Goal: Information Seeking & Learning: Learn about a topic

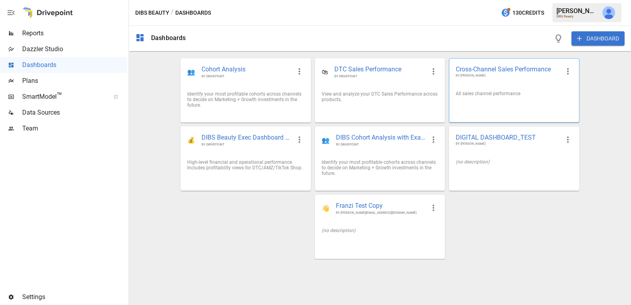
click at [491, 86] on div "All sales channel performance" at bounding box center [513, 93] width 129 height 18
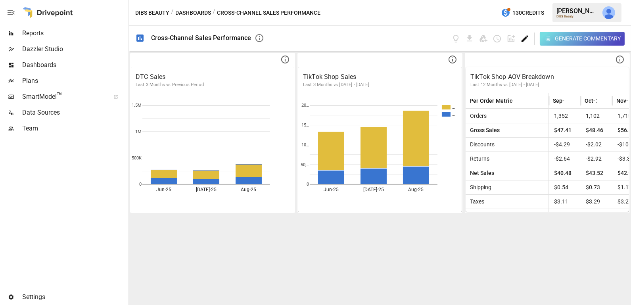
click at [527, 39] on icon "Edit dashboard" at bounding box center [524, 38] width 9 height 9
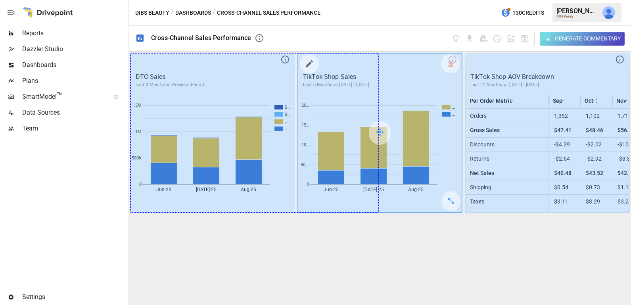
drag, startPoint x: 286, startPoint y: 203, endPoint x: 362, endPoint y: 212, distance: 75.8
click at [362, 212] on div "DTC Sales Last 3 Months vs Previous Period S… S… … … Jun-25 [DATE]-25 Aug-25 0 …" at bounding box center [380, 178] width 502 height 253
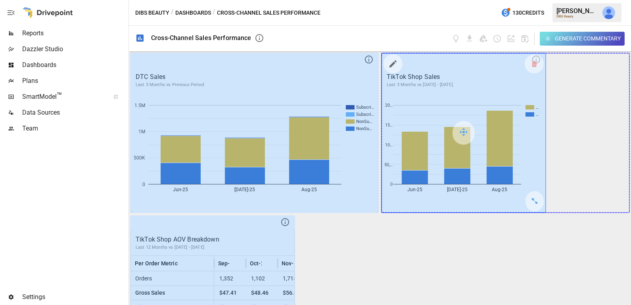
drag, startPoint x: 535, startPoint y: 199, endPoint x: 623, endPoint y: 193, distance: 88.2
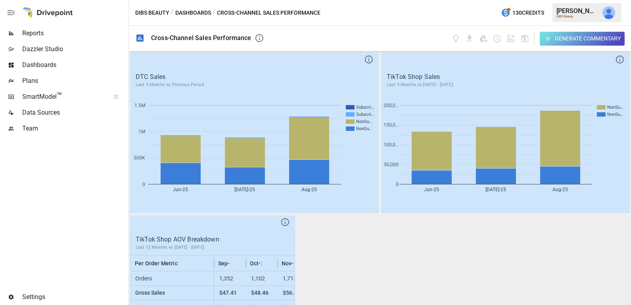
scroll to position [71, 0]
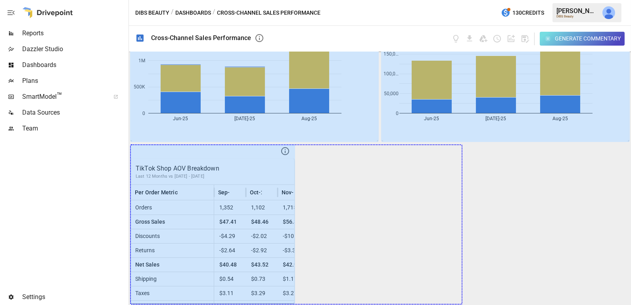
drag, startPoint x: 286, startPoint y: 289, endPoint x: 529, endPoint y: 280, distance: 243.7
click at [529, 280] on div "DTC Sales Last 3 Months vs Previous Period Jun-25 [DATE]-25 Aug-25 0 500K 1M 1.…" at bounding box center [380, 178] width 502 height 253
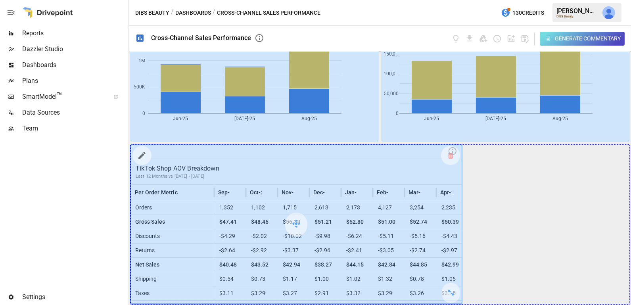
drag, startPoint x: 451, startPoint y: 291, endPoint x: 573, endPoint y: 292, distance: 121.4
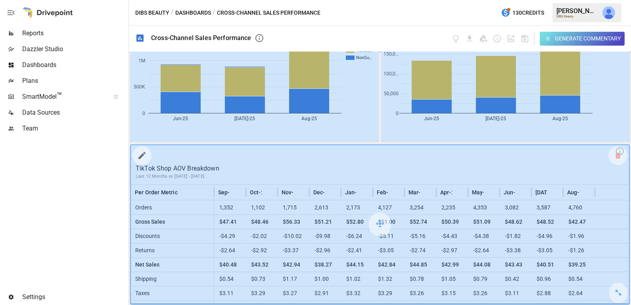
scroll to position [0, 0]
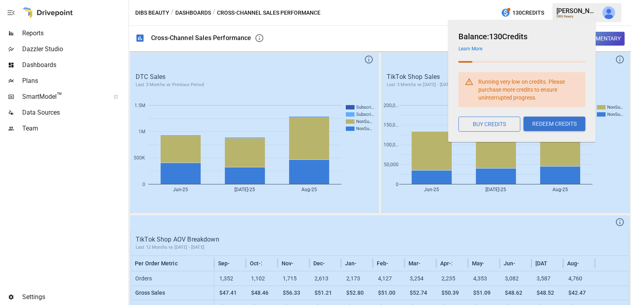
click at [524, 40] on h6 "Balance: 130 Credits" at bounding box center [521, 36] width 127 height 13
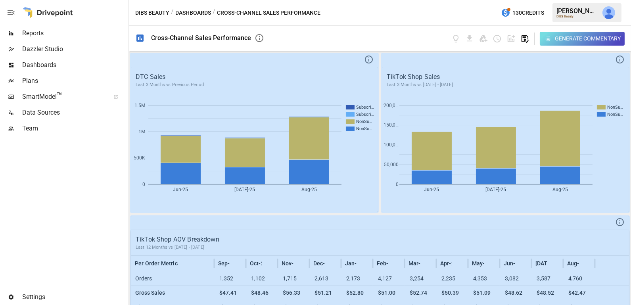
click at [525, 39] on icon "button" at bounding box center [525, 39] width 8 height 8
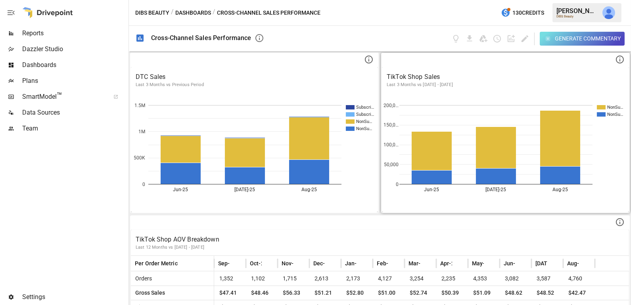
click at [208, 11] on button "Dashboards" at bounding box center [193, 13] width 36 height 10
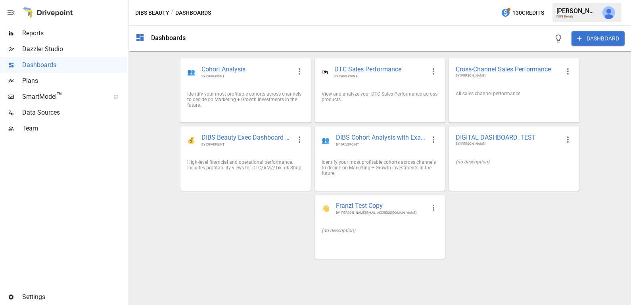
click at [41, 29] on span "Reports" at bounding box center [74, 34] width 105 height 10
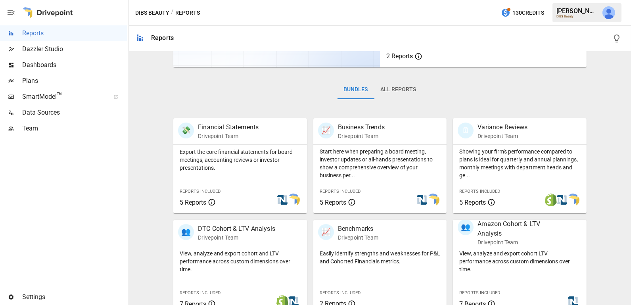
scroll to position [309, 0]
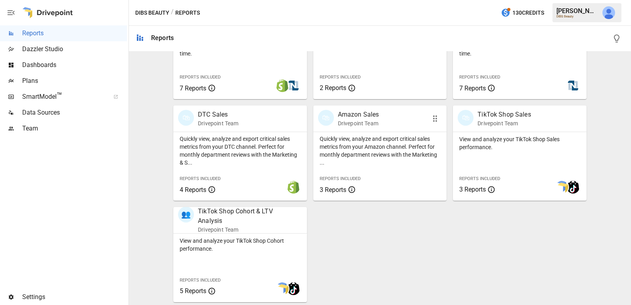
click at [376, 155] on p "Quickly view, analyze and export critical sales metrics from your Amazon channe…" at bounding box center [380, 151] width 121 height 32
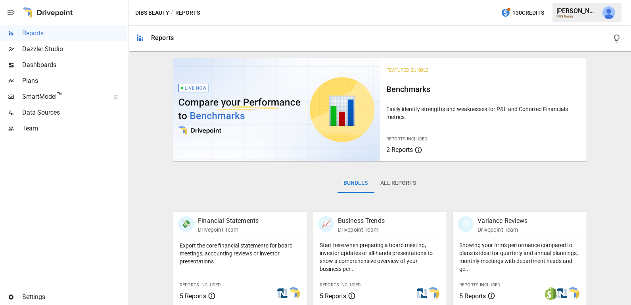
scroll to position [309, 0]
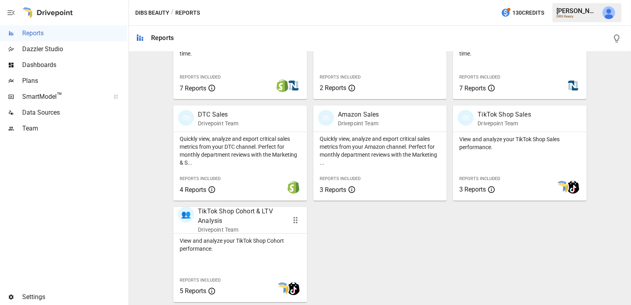
click at [263, 235] on div "View and analyze your TikTok Shop Cohort performance." at bounding box center [240, 243] width 134 height 19
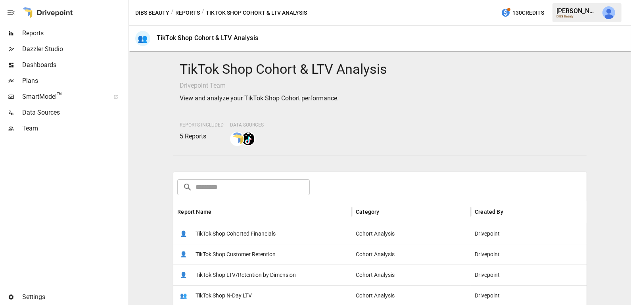
click at [263, 234] on span "TikTok Shop Cohorted Financials" at bounding box center [236, 234] width 80 height 20
